Goal: Find specific page/section: Find specific page/section

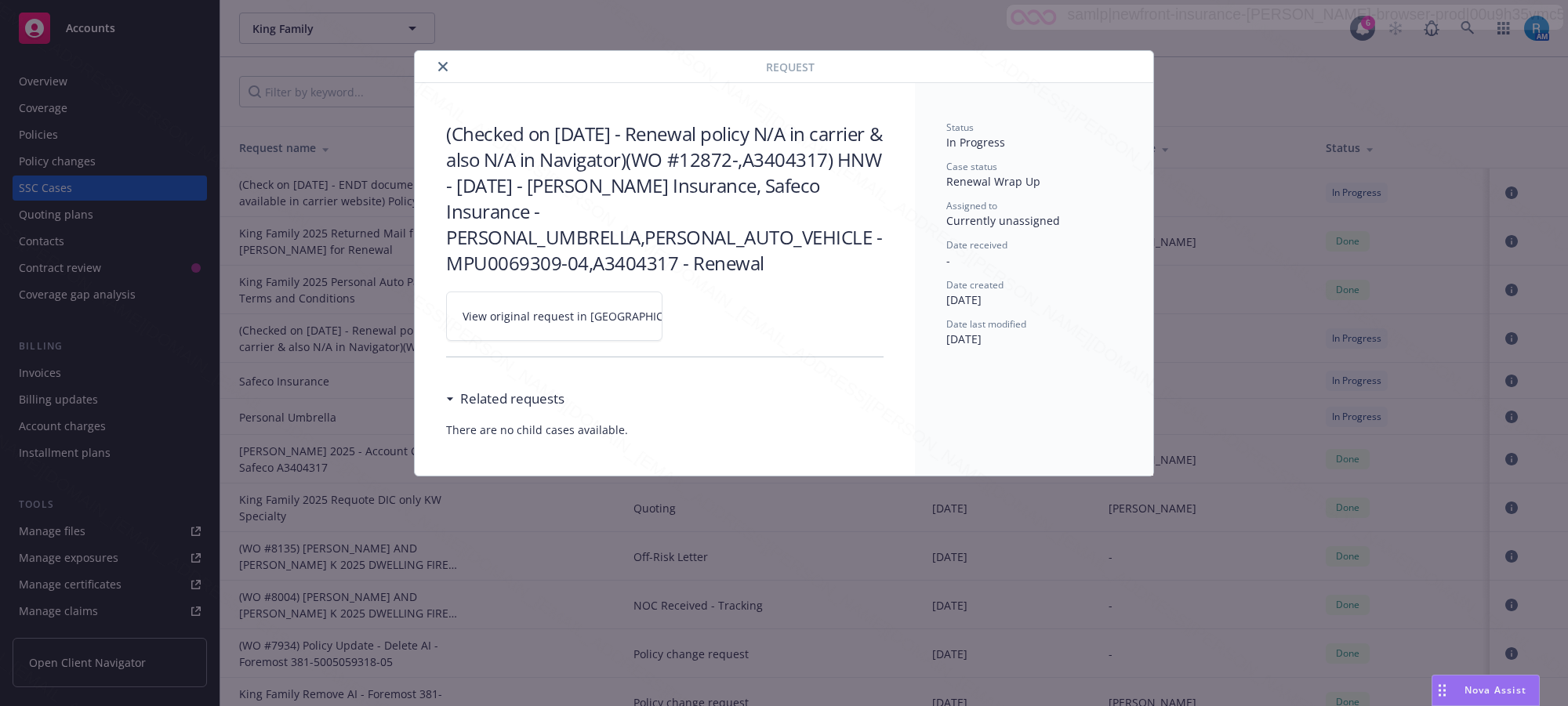
click at [441, 65] on icon "close" at bounding box center [443, 66] width 9 height 9
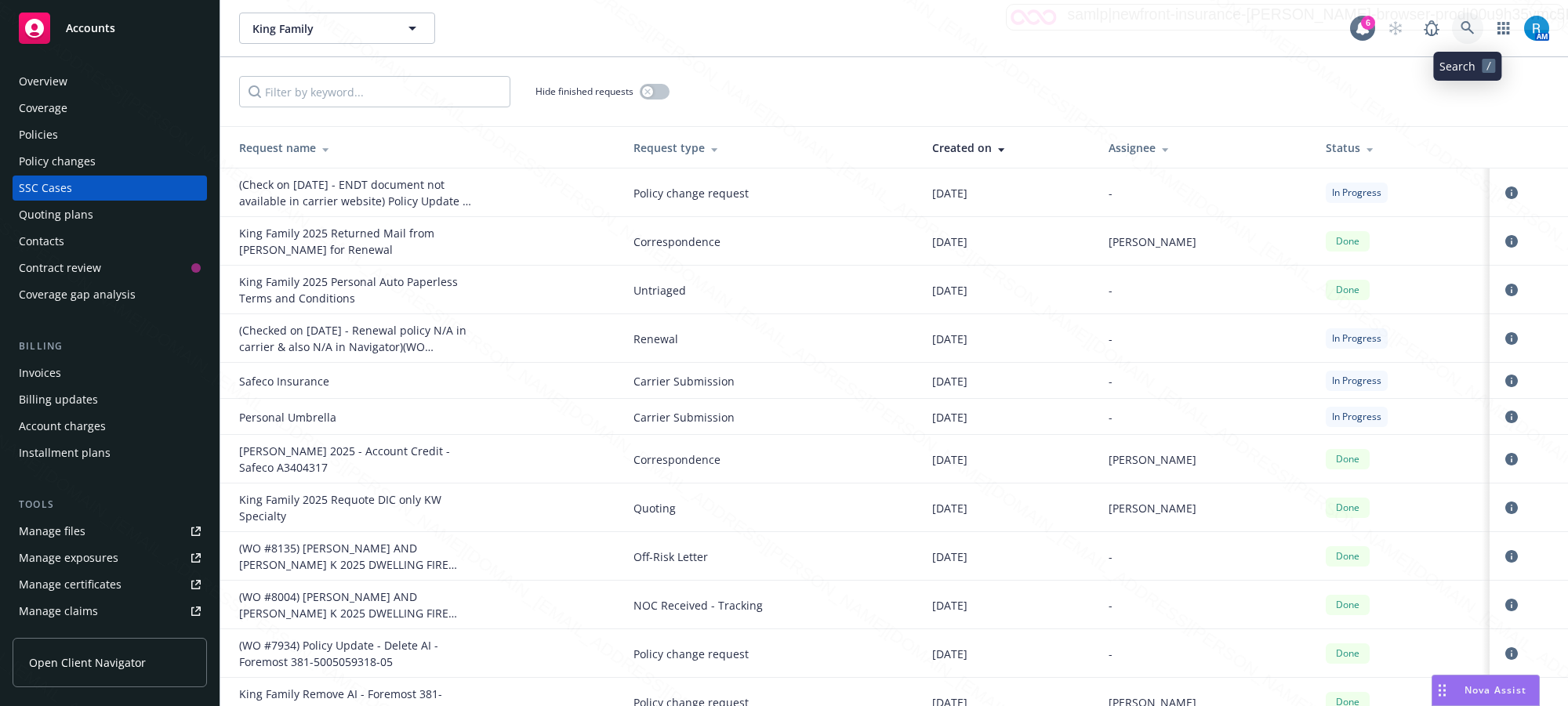
click at [1469, 27] on icon at bounding box center [1467, 28] width 14 height 14
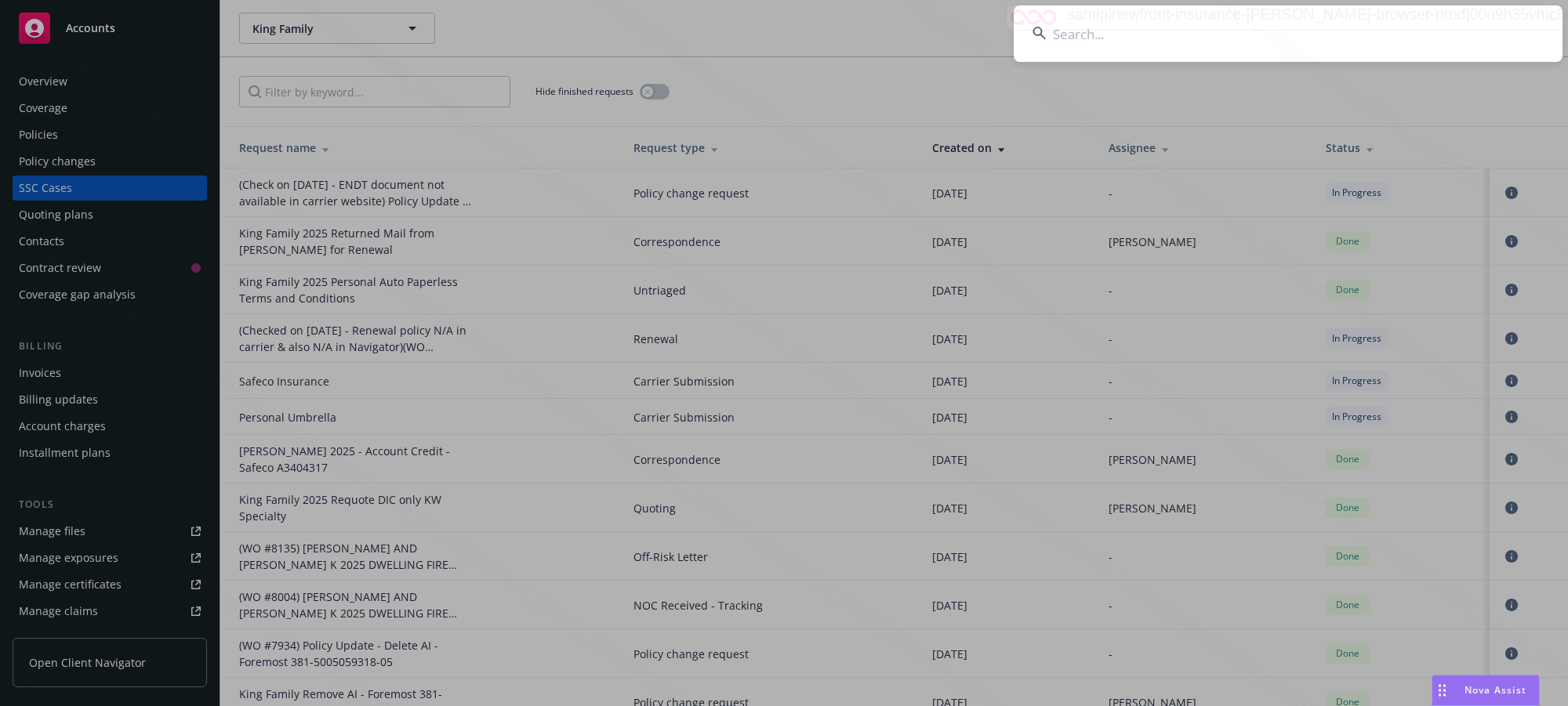
click at [1223, 48] on input at bounding box center [1288, 33] width 549 height 57
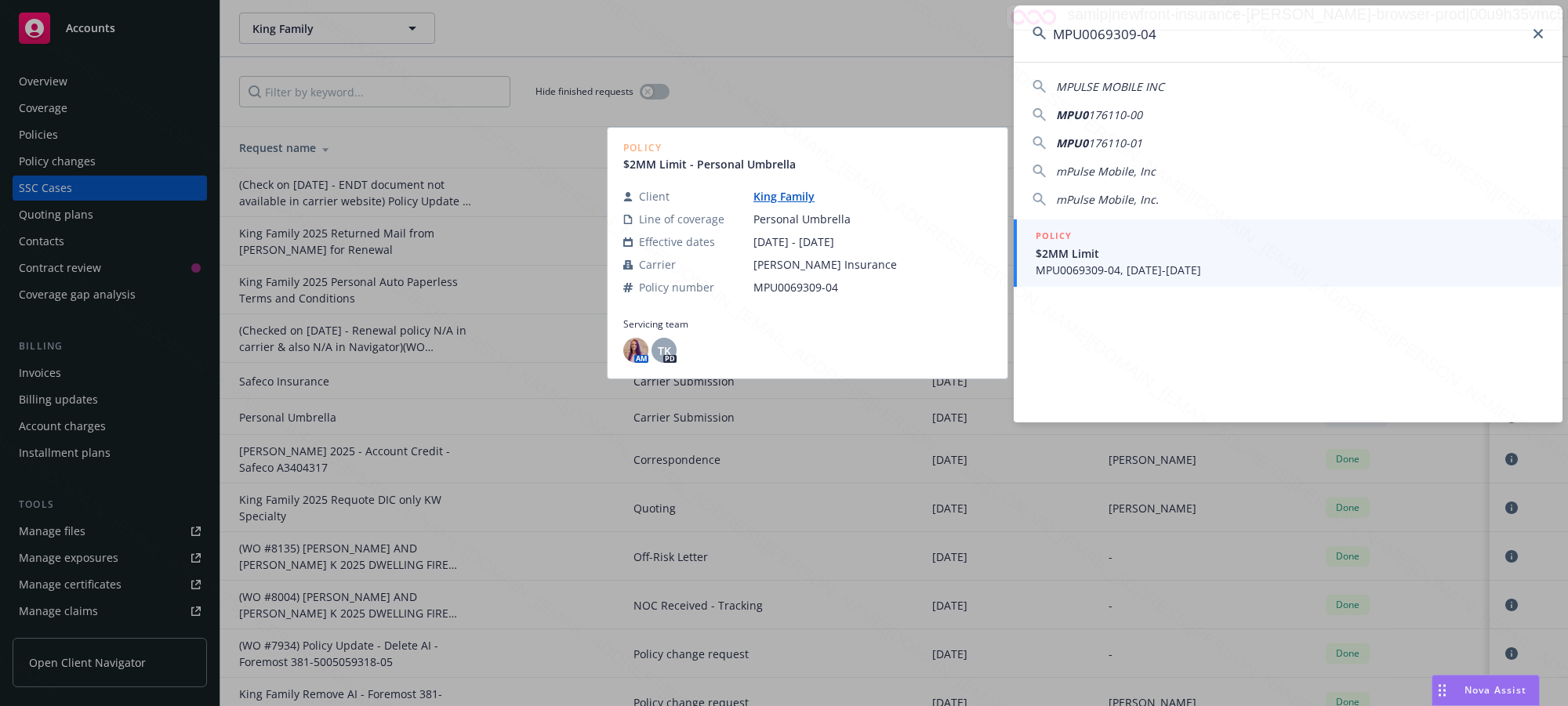
type input "MPU0069309-04"
click at [1127, 275] on span "MPU0069309-04, [DATE]-[DATE]" at bounding box center [1289, 269] width 508 height 16
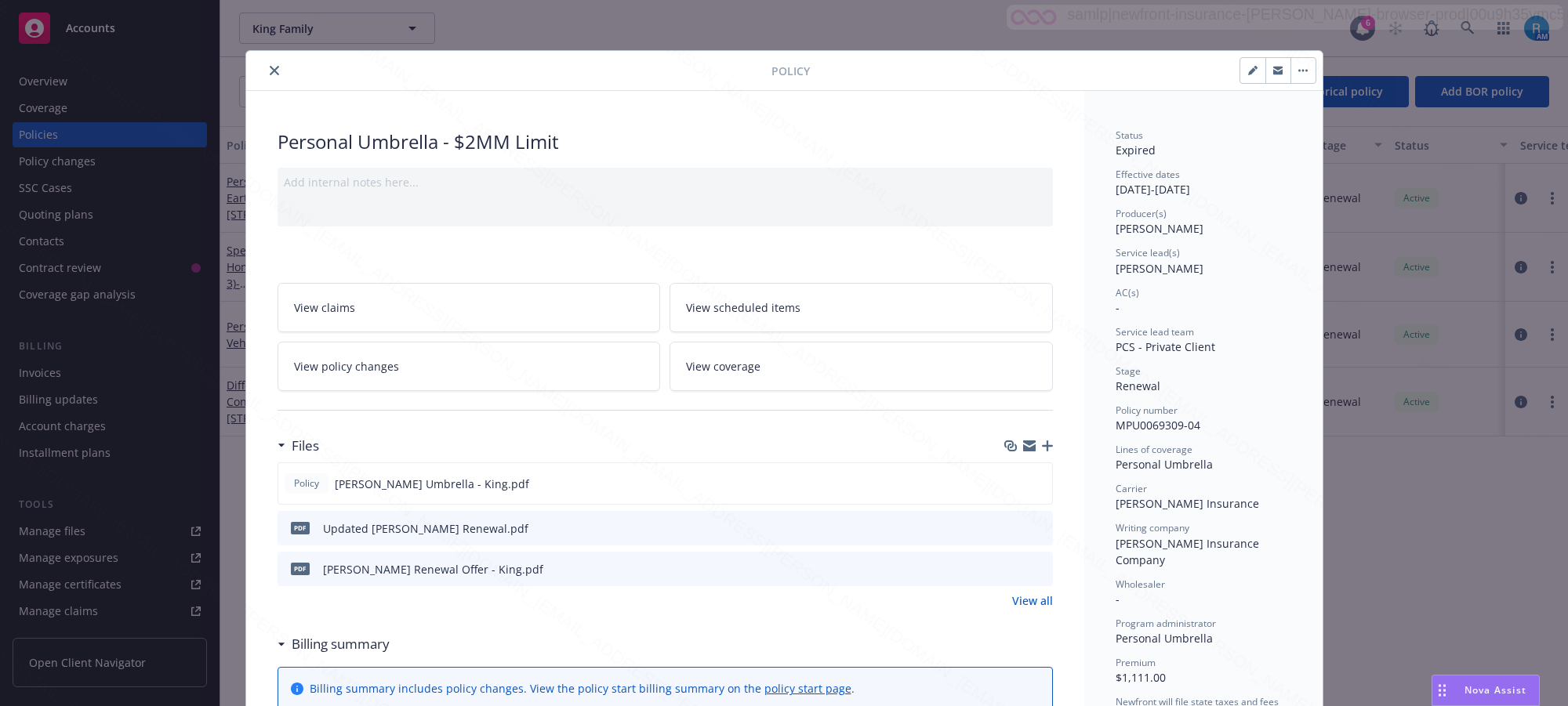
click at [269, 69] on icon "close" at bounding box center [274, 70] width 9 height 9
